Goal: Information Seeking & Learning: Learn about a topic

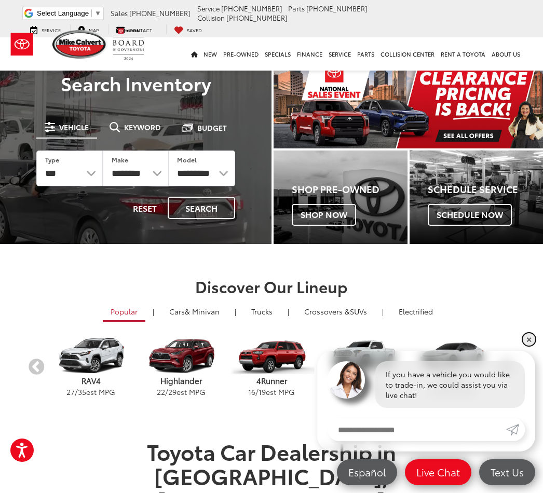
click at [530, 340] on link "✕" at bounding box center [529, 339] width 12 height 12
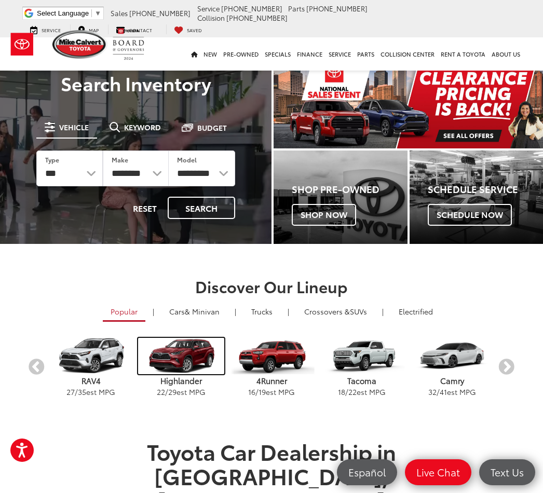
click at [188, 355] on img "carousel" at bounding box center [181, 356] width 86 height 36
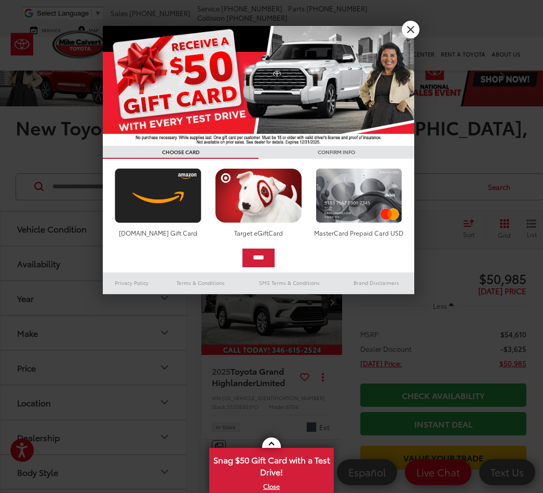
click at [412, 31] on link "X" at bounding box center [411, 30] width 18 height 18
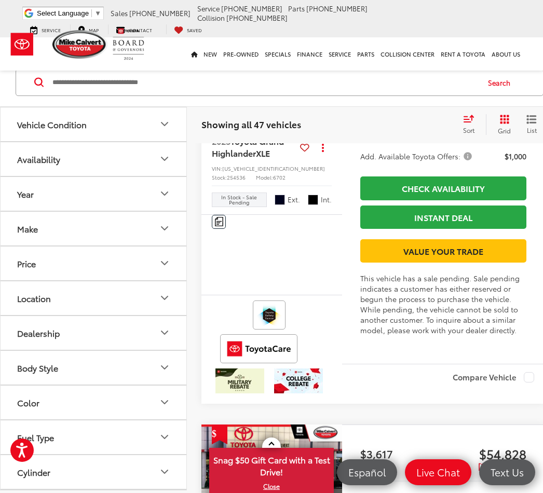
scroll to position [1909, 0]
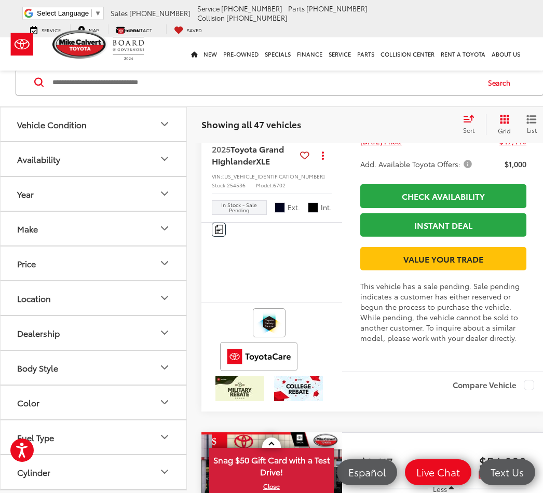
click at [290, 134] on img "2025 Toyota Grand Highlander XLE 0" at bounding box center [272, 80] width 142 height 107
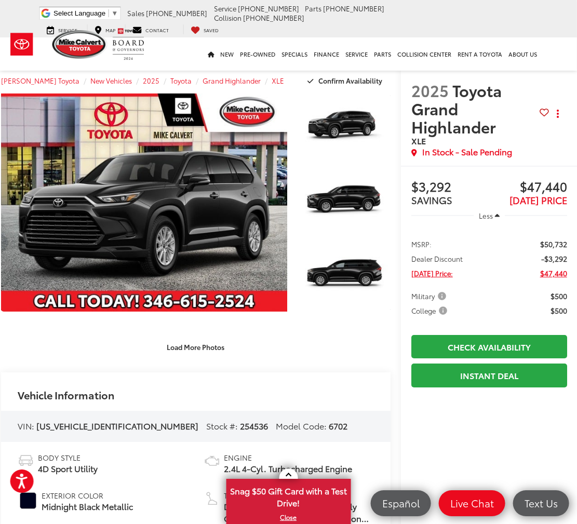
scroll to position [0, 10]
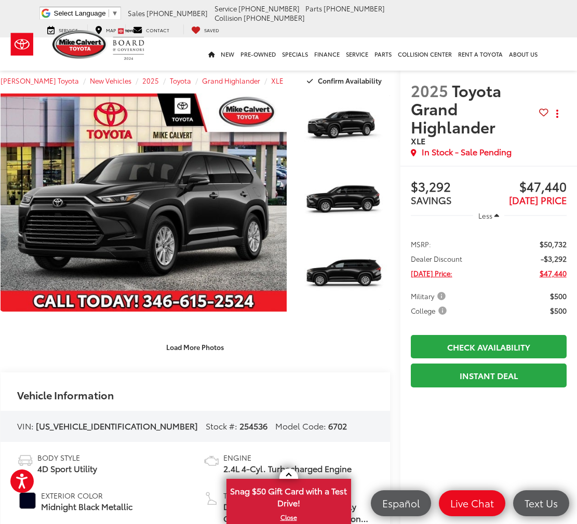
click at [225, 217] on link "Expand Photo 0" at bounding box center [144, 202] width 286 height 218
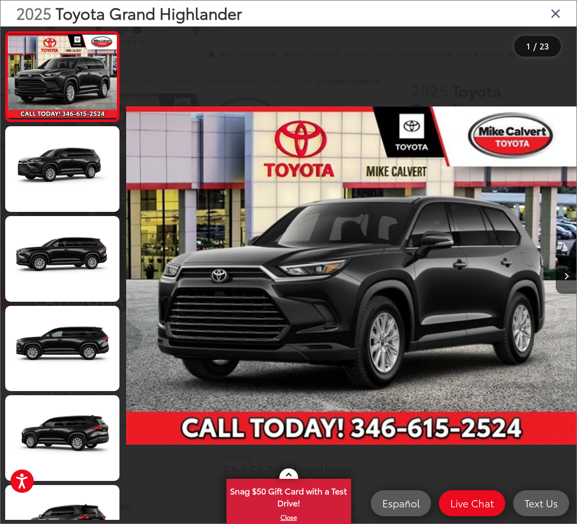
click at [563, 280] on button "Next image" at bounding box center [566, 276] width 21 height 36
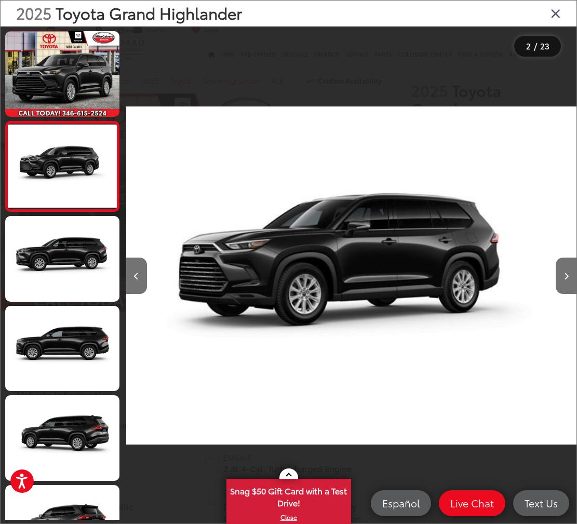
click at [563, 280] on icon "Next image" at bounding box center [566, 276] width 5 height 7
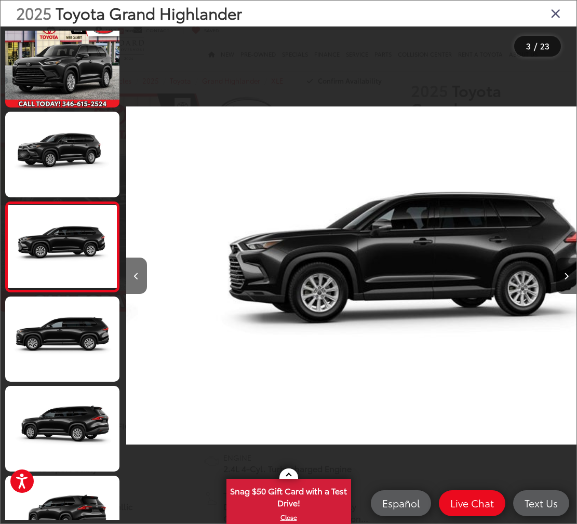
scroll to position [11, 0]
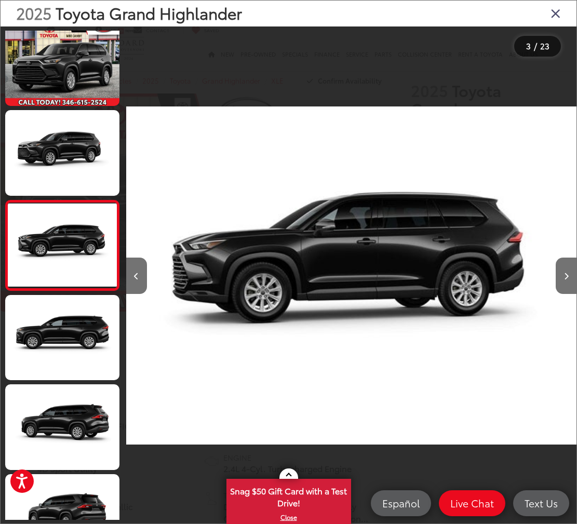
click at [563, 280] on icon "Next image" at bounding box center [566, 276] width 5 height 7
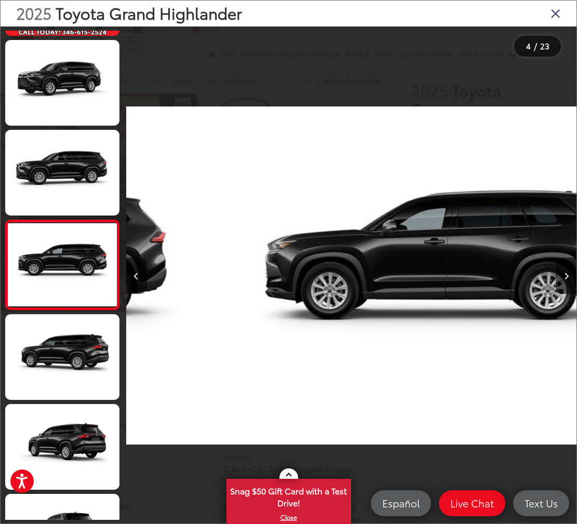
scroll to position [101, 0]
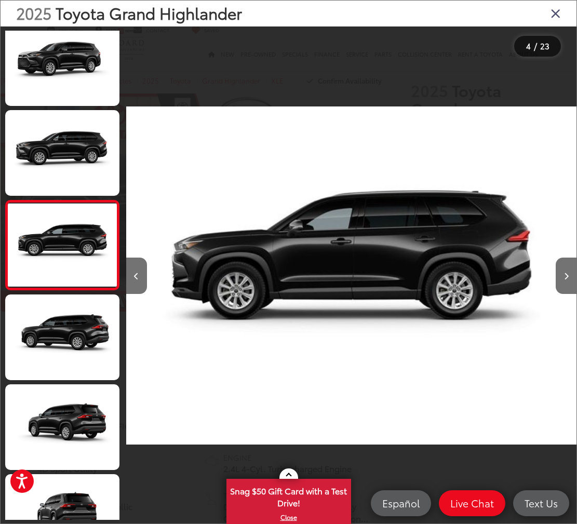
click at [563, 280] on icon "Next image" at bounding box center [566, 276] width 5 height 7
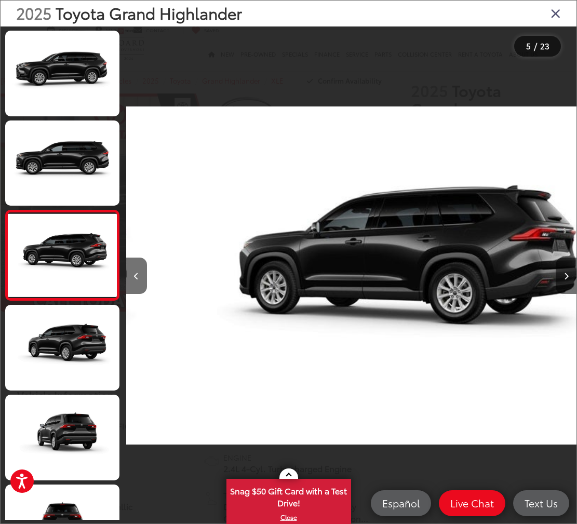
scroll to position [190, 0]
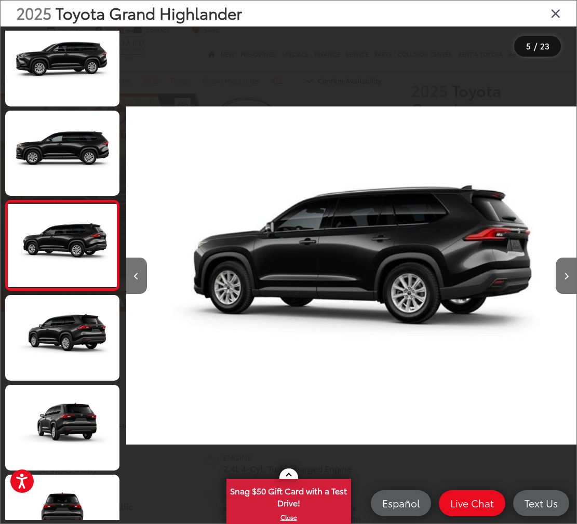
click at [561, 289] on button "Next image" at bounding box center [566, 276] width 21 height 36
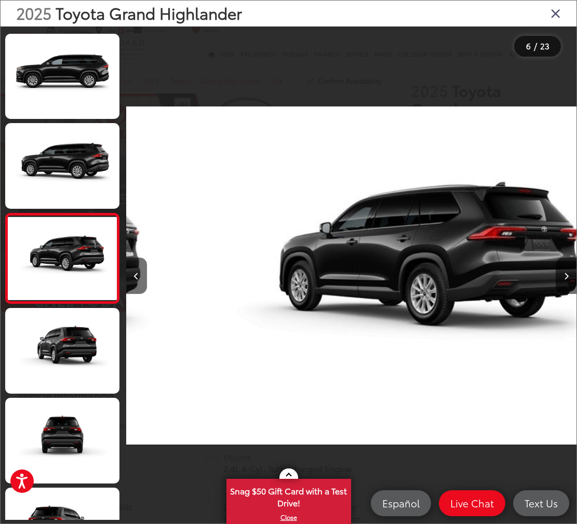
scroll to position [280, 0]
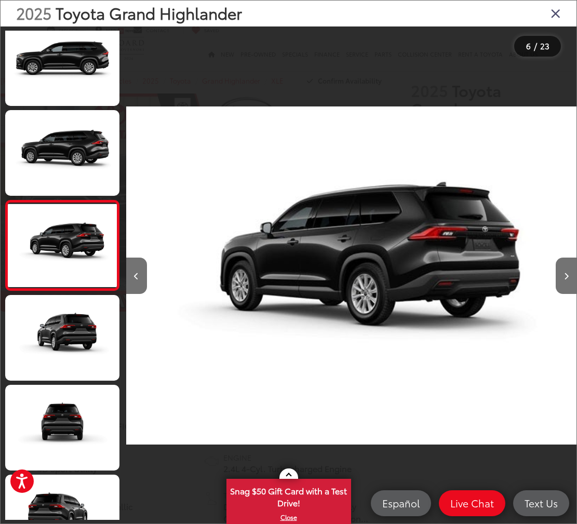
click at [560, 287] on button "Next image" at bounding box center [566, 276] width 21 height 36
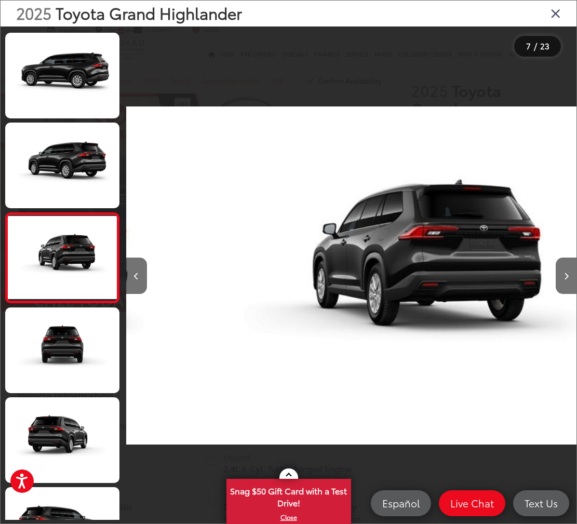
scroll to position [370, 0]
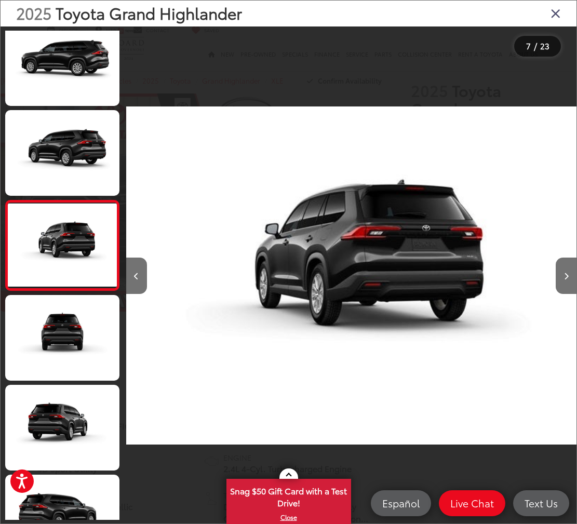
click at [560, 284] on button "Next image" at bounding box center [566, 276] width 21 height 36
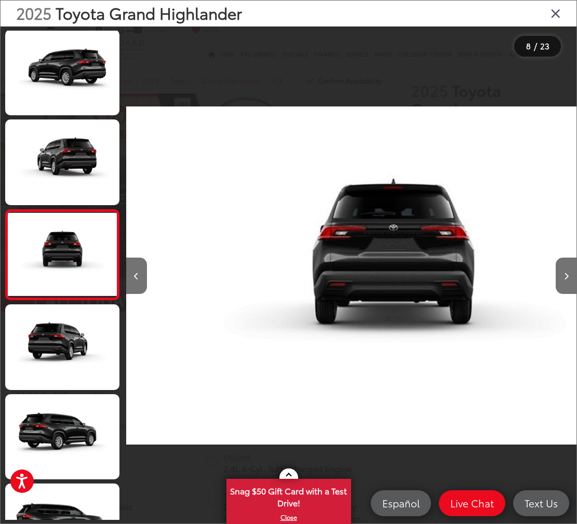
scroll to position [460, 0]
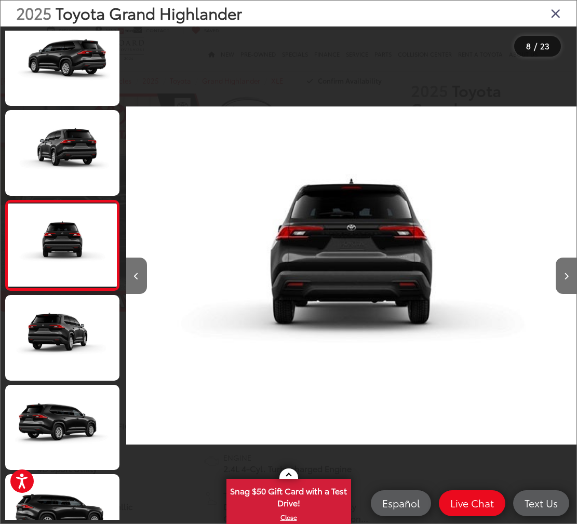
click at [563, 280] on icon "Next image" at bounding box center [566, 276] width 5 height 7
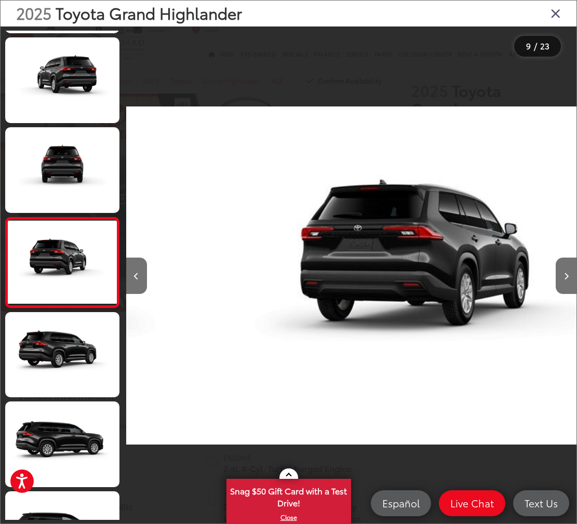
scroll to position [550, 0]
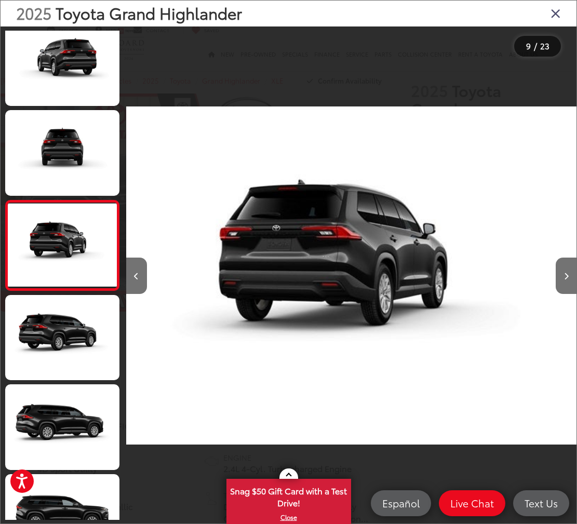
click at [563, 280] on icon "Next image" at bounding box center [566, 276] width 5 height 7
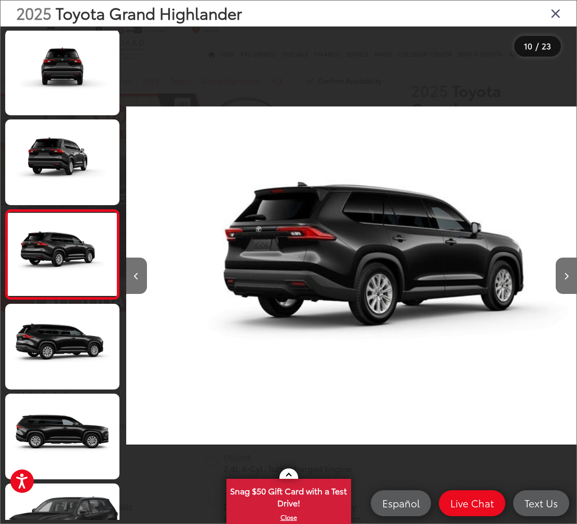
scroll to position [0, 0]
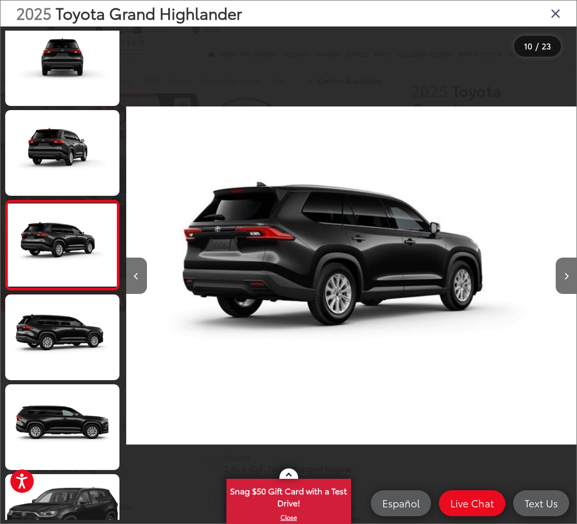
click at [563, 289] on button "Next image" at bounding box center [566, 276] width 21 height 36
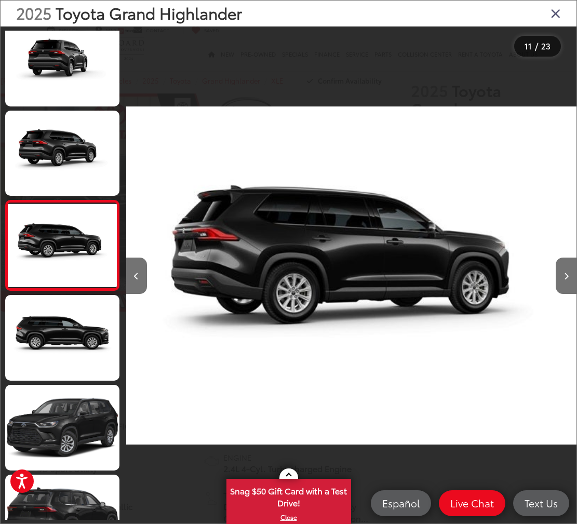
click at [563, 280] on icon "Next image" at bounding box center [566, 276] width 5 height 7
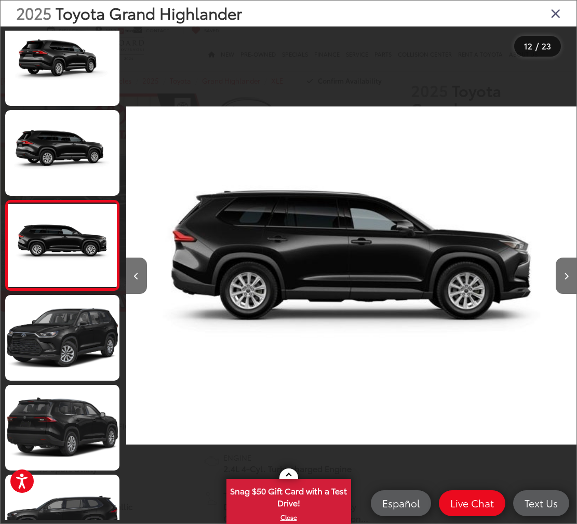
click at [563, 292] on button "Next image" at bounding box center [566, 276] width 21 height 36
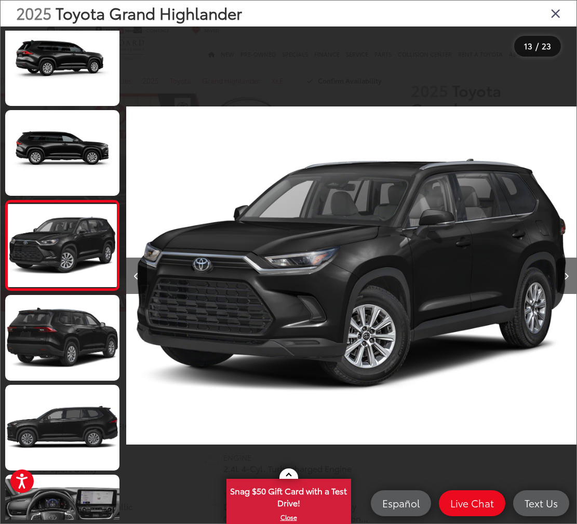
click at [563, 288] on button "Next image" at bounding box center [566, 276] width 21 height 36
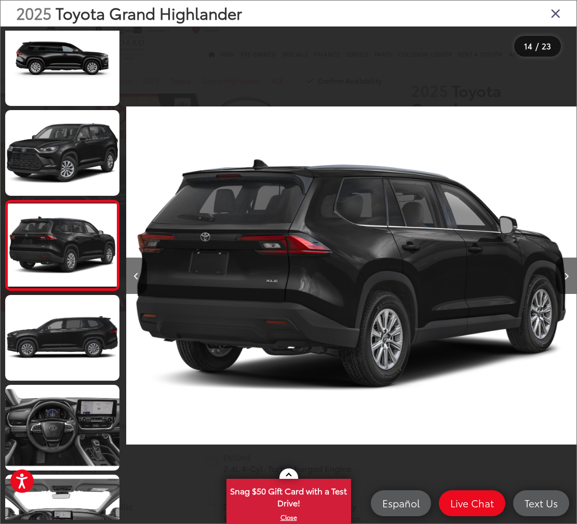
click at [563, 289] on button "Next image" at bounding box center [566, 276] width 21 height 36
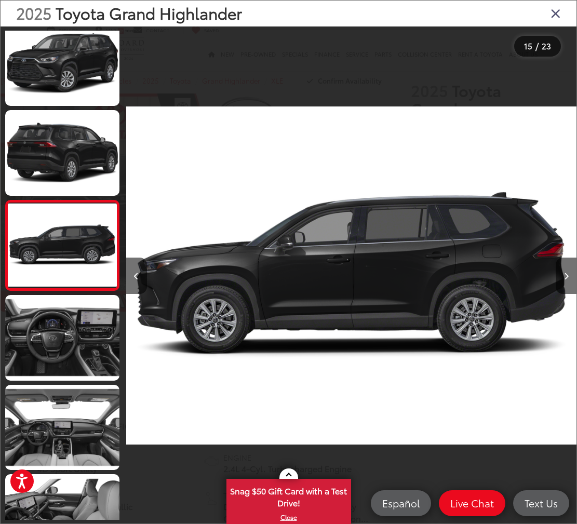
click at [563, 280] on icon "Next image" at bounding box center [566, 276] width 5 height 7
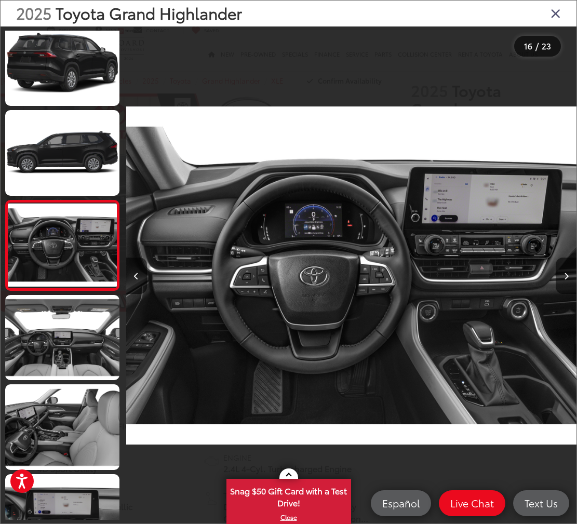
click at [563, 280] on icon "Next image" at bounding box center [566, 276] width 5 height 7
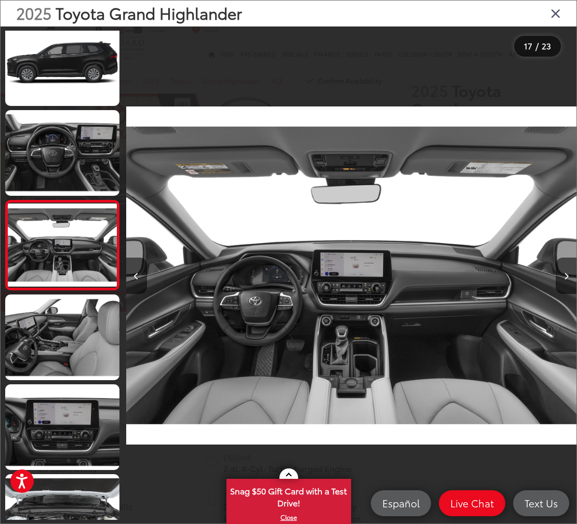
click at [563, 280] on icon "Next image" at bounding box center [566, 276] width 5 height 7
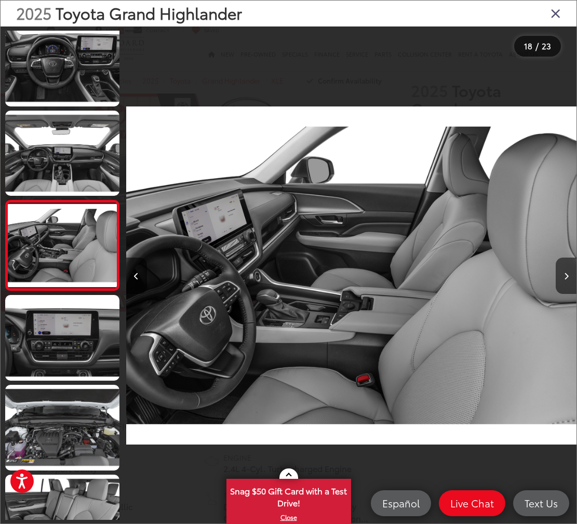
click at [563, 294] on button "Next image" at bounding box center [566, 276] width 21 height 36
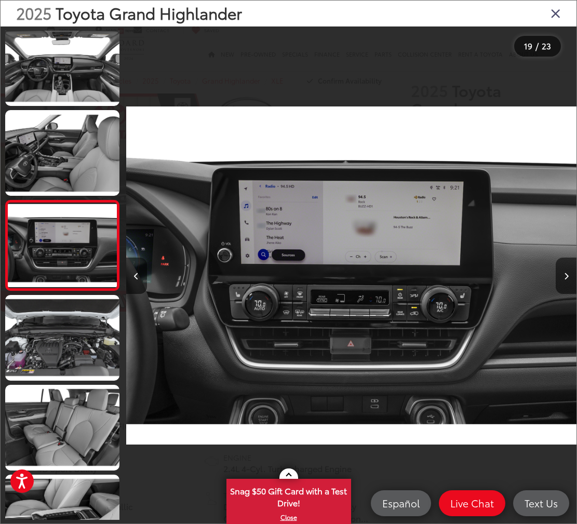
click at [563, 280] on icon "Next image" at bounding box center [566, 276] width 5 height 7
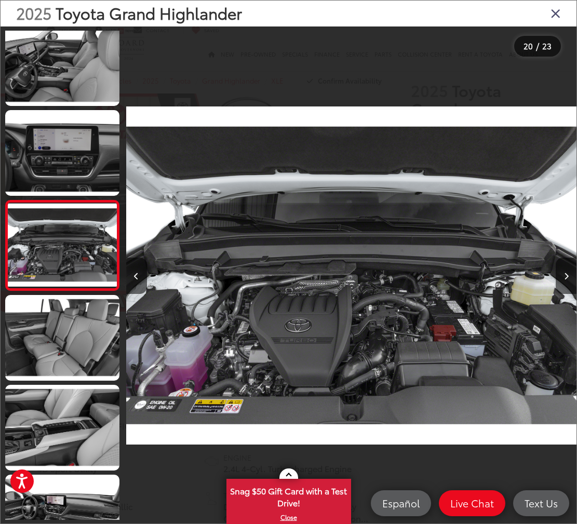
click at [563, 290] on button "Next image" at bounding box center [566, 276] width 21 height 36
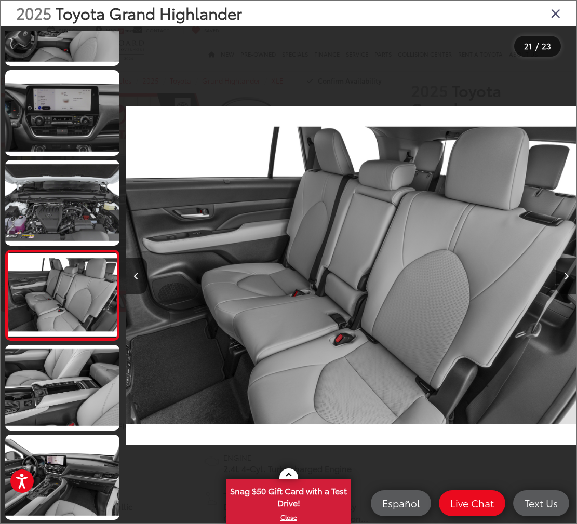
click at [563, 288] on button "Next image" at bounding box center [566, 276] width 21 height 36
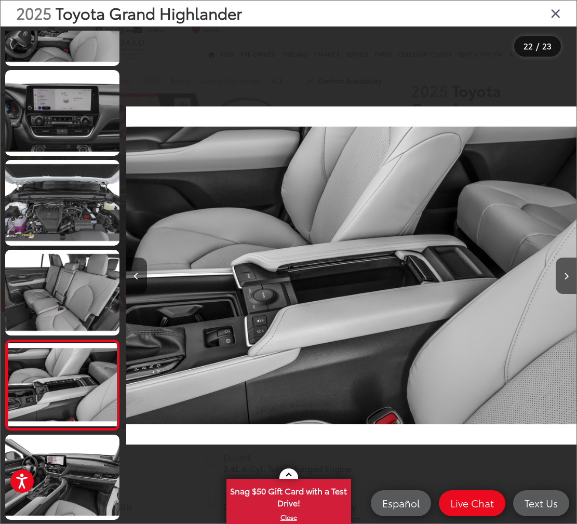
click at [563, 289] on button "Next image" at bounding box center [566, 276] width 21 height 36
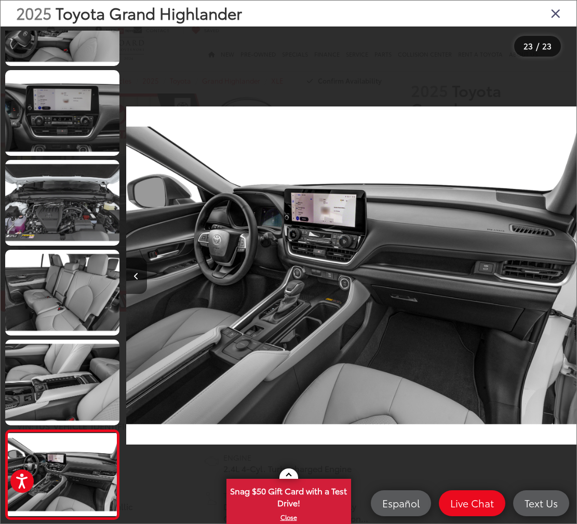
click at [563, 286] on div at bounding box center [520, 275] width 113 height 498
click at [553, 9] on icon "Close gallery" at bounding box center [556, 13] width 10 height 14
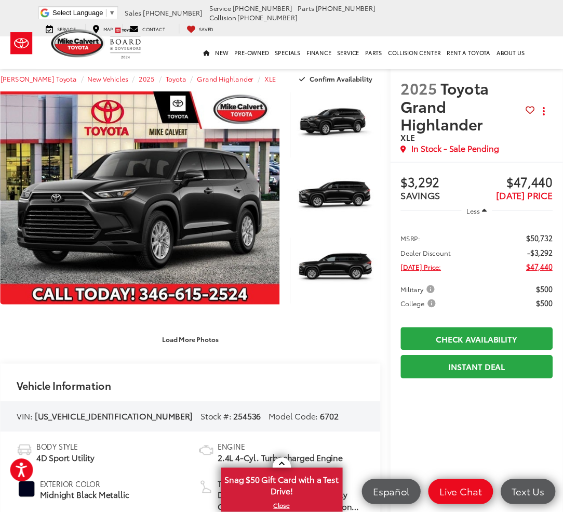
scroll to position [0, 14]
